Goal: Transaction & Acquisition: Purchase product/service

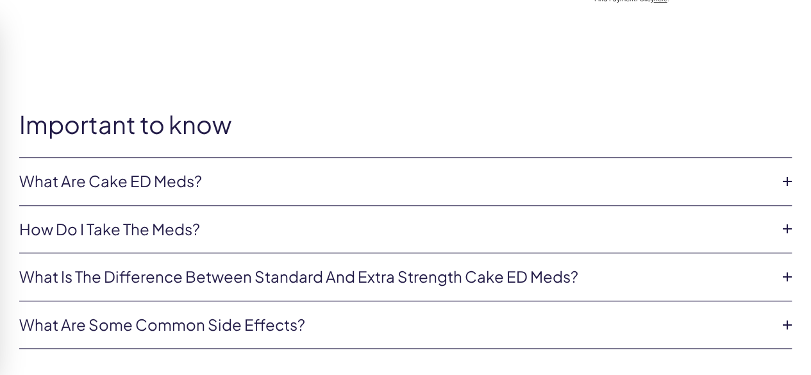
scroll to position [555, 0]
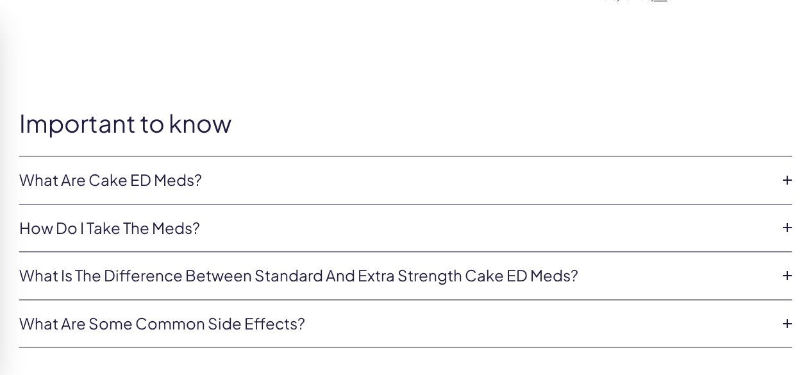
click at [333, 196] on li "What are Cake ED Meds? Cake ED Meds are a compounded medication* with high conc…" at bounding box center [405, 180] width 773 height 48
click at [327, 188] on link "What are Cake ED Meds?" at bounding box center [395, 180] width 752 height 22
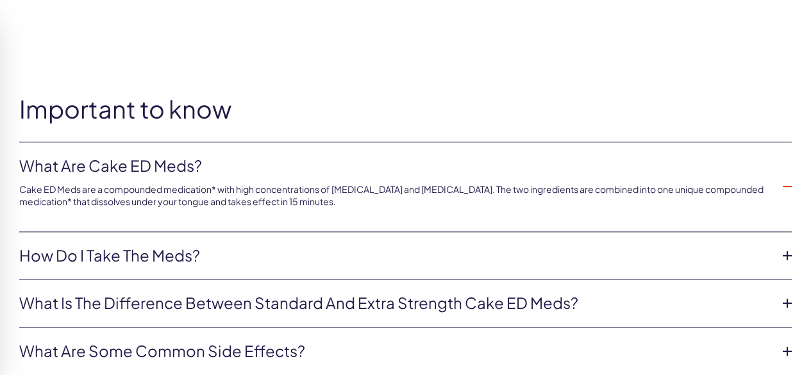
scroll to position [575, 0]
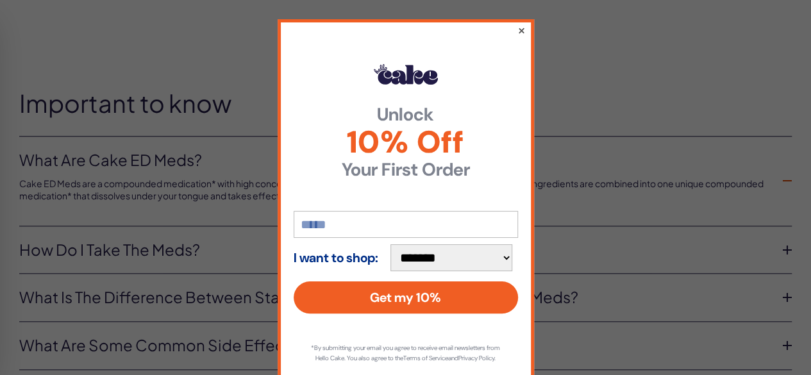
click at [517, 29] on button "×" at bounding box center [521, 29] width 8 height 15
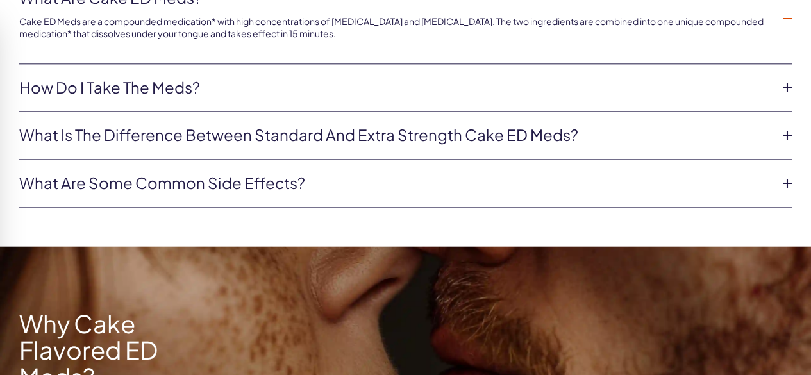
scroll to position [736, 0]
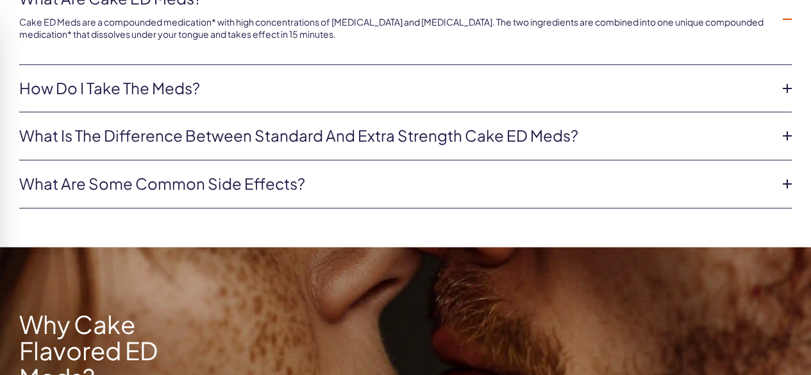
click at [389, 173] on link "What are some common side effects?" at bounding box center [395, 184] width 752 height 22
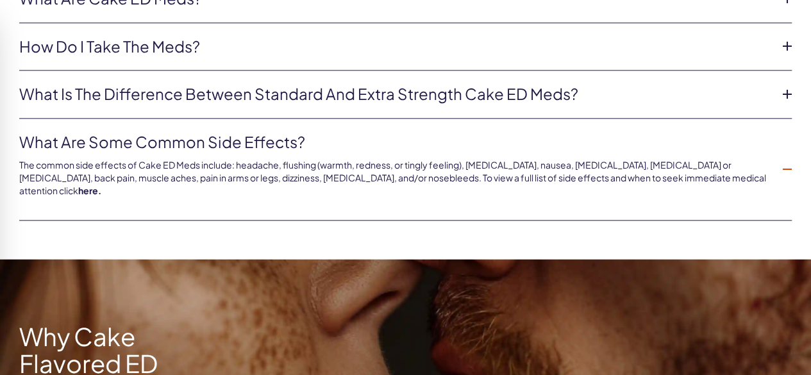
scroll to position [716, 0]
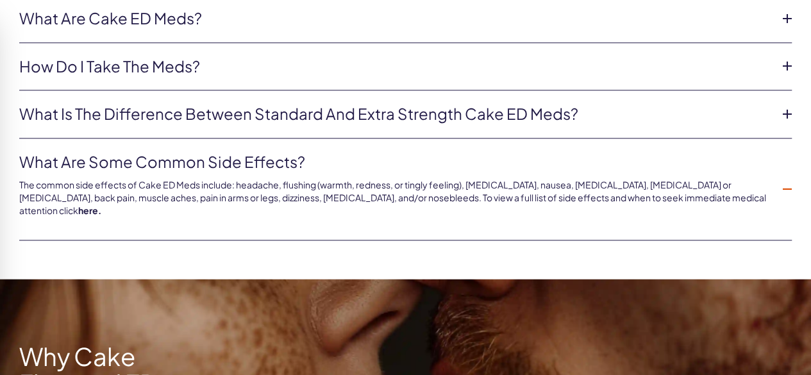
click at [101, 205] on link "here." at bounding box center [89, 211] width 23 height 12
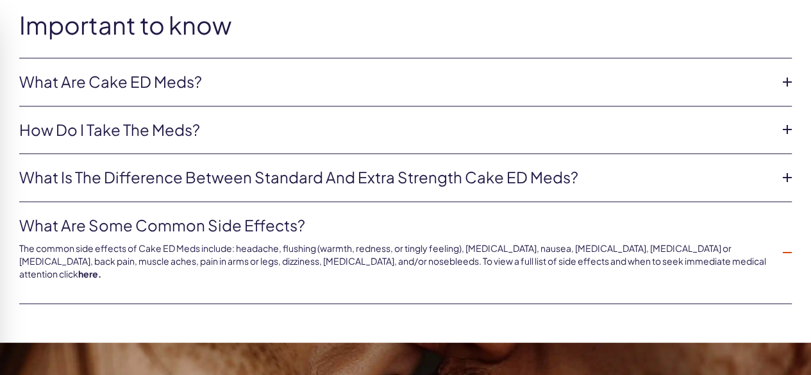
scroll to position [652, 0]
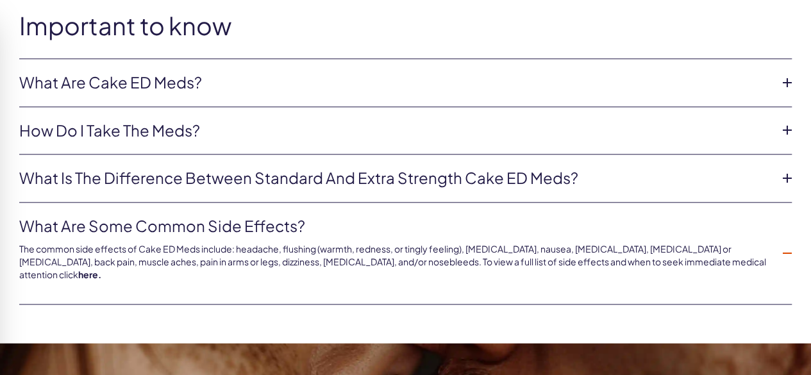
click at [736, 228] on link "What are some common side effects?" at bounding box center [395, 226] width 752 height 22
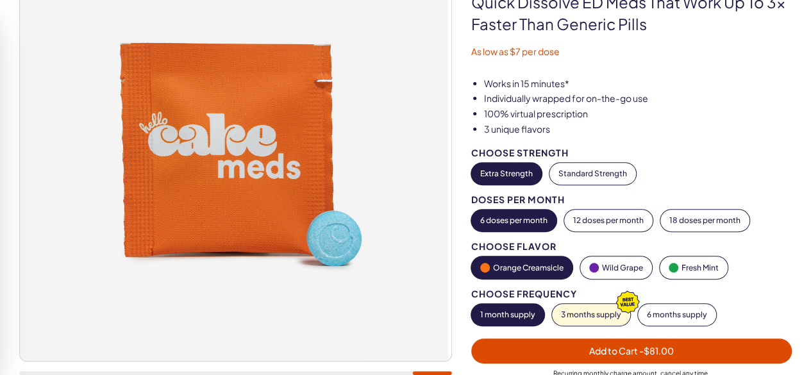
scroll to position [169, 0]
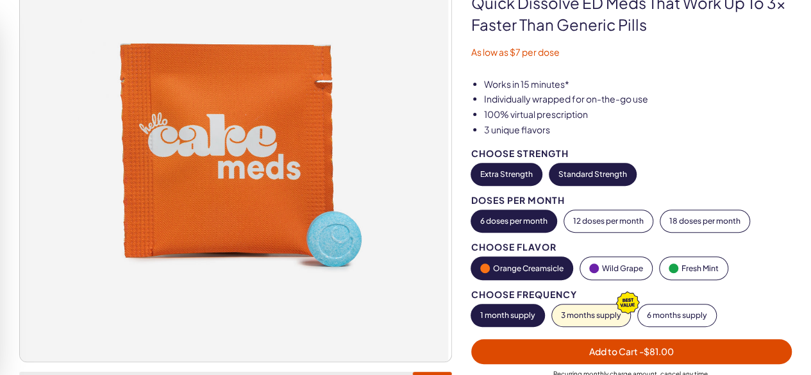
click at [578, 171] on button "Standard Strength" at bounding box center [593, 175] width 87 height 22
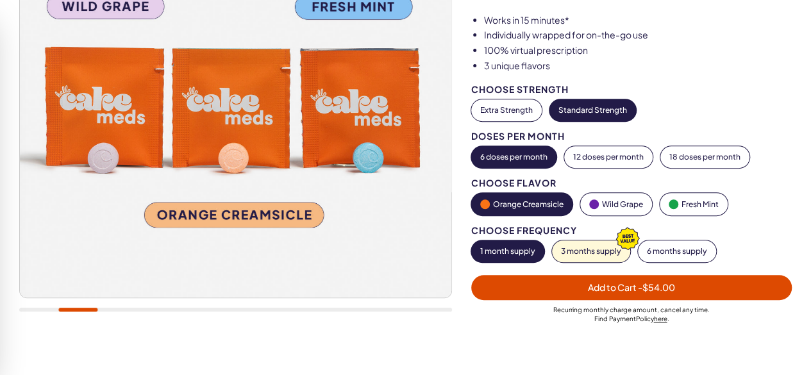
scroll to position [234, 0]
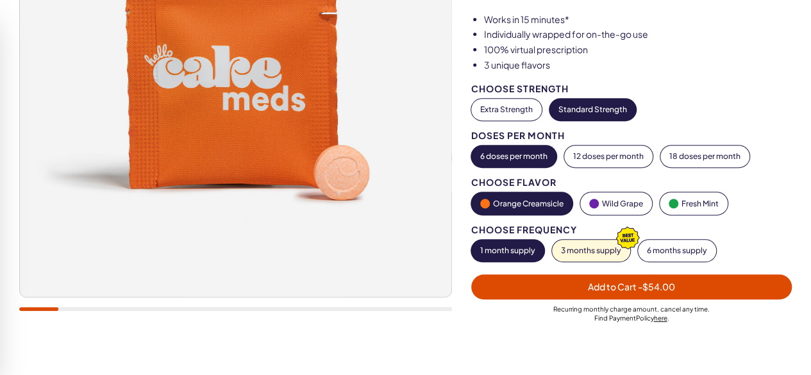
click at [784, 165] on div "6 doses per month 12 doses per month 18 doses per month" at bounding box center [631, 157] width 321 height 22
